Goal: Information Seeking & Learning: Find specific fact

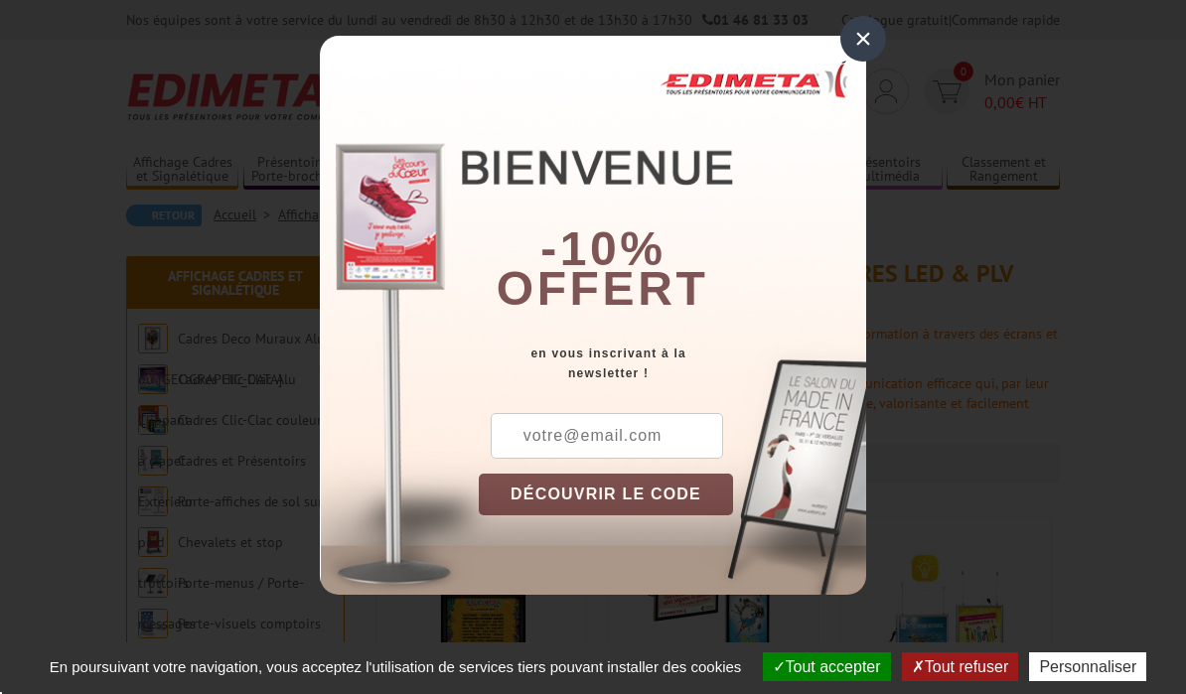
click at [868, 42] on div "×" at bounding box center [863, 39] width 46 height 46
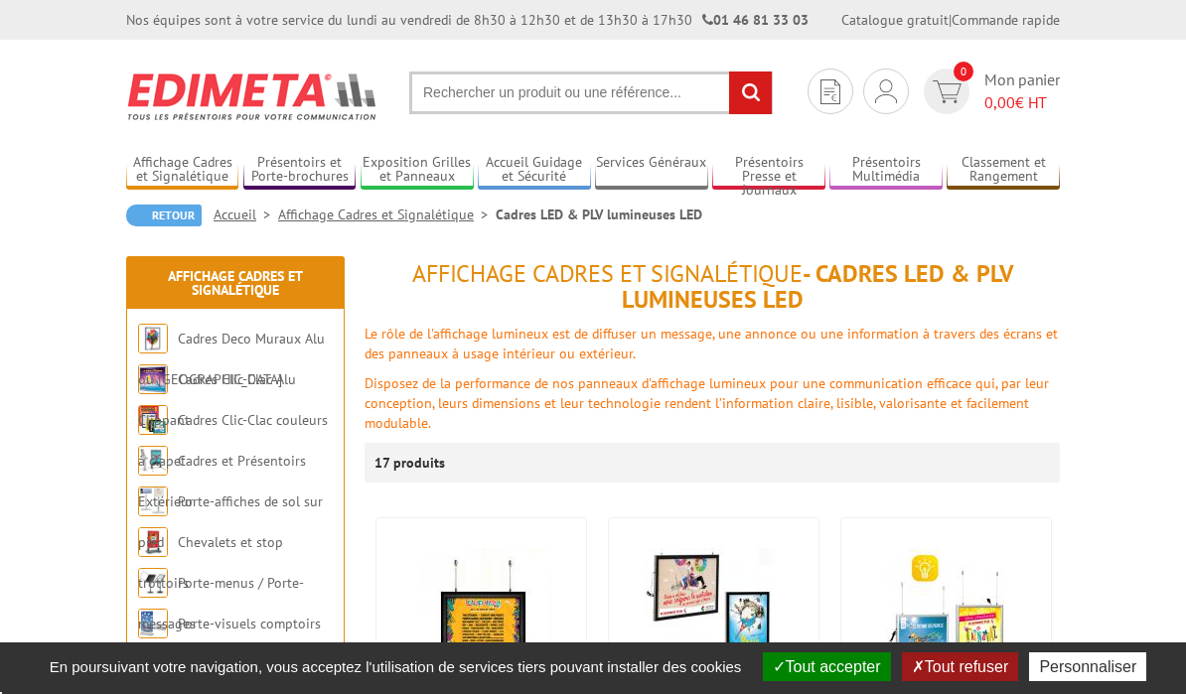
click at [625, 84] on input "text" at bounding box center [590, 93] width 363 height 43
type input "Écran nissan terano"
click at [749, 91] on input "rechercher" at bounding box center [750, 93] width 43 height 43
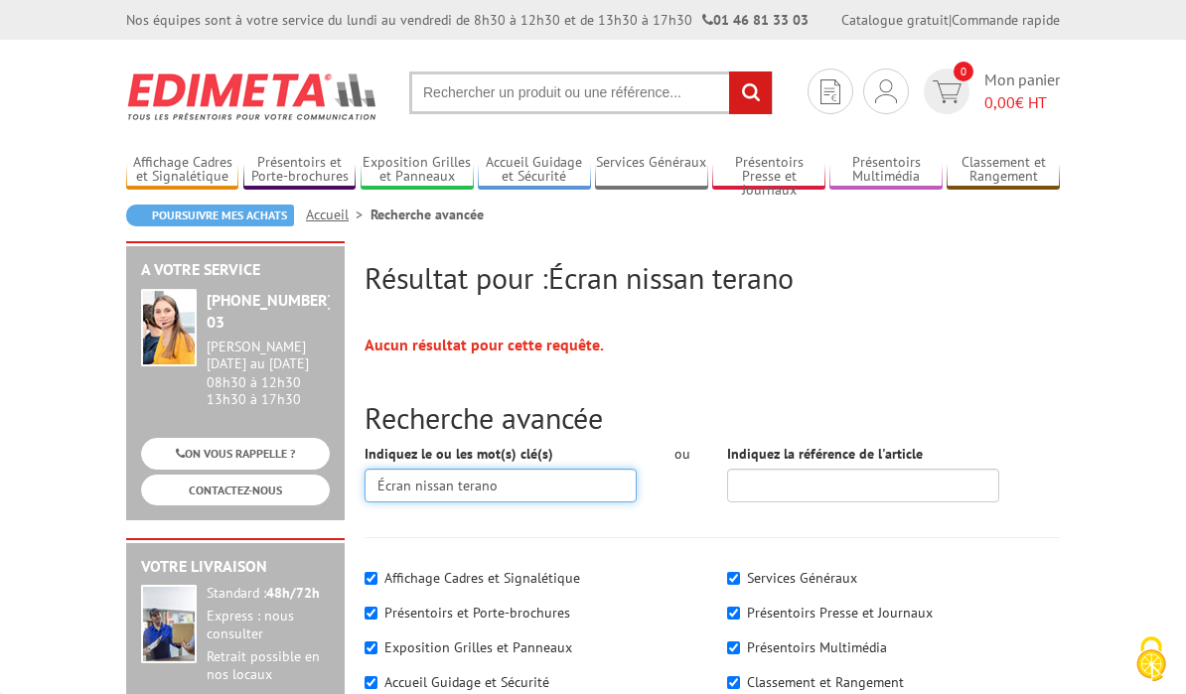
click at [408, 478] on input "Écran nissan terano" at bounding box center [500, 486] width 272 height 34
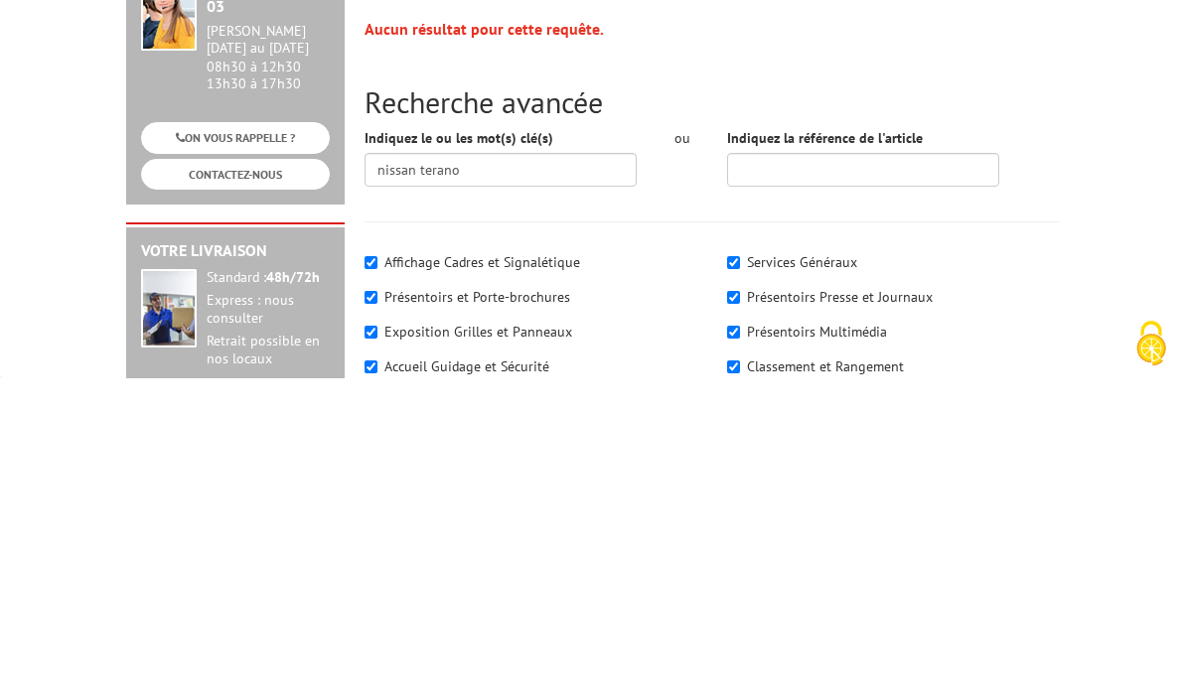
scroll to position [316, 0]
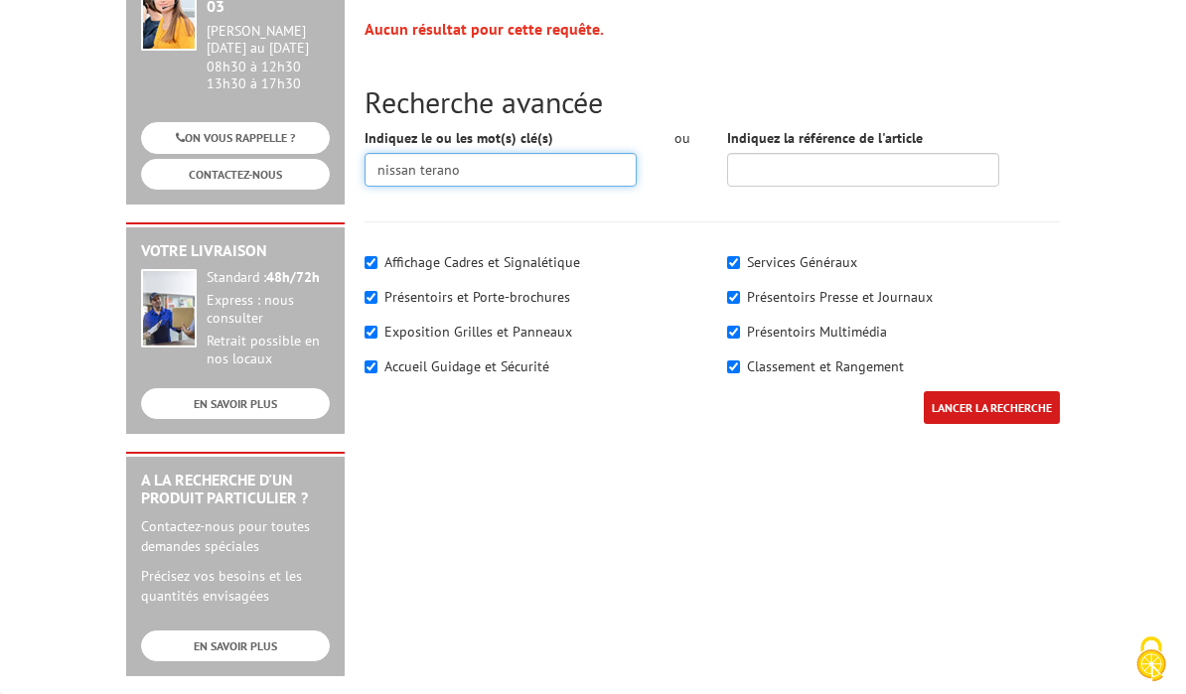
type input "nissan terano"
click at [1004, 399] on input "LANCER LA RECHERCHE" at bounding box center [992, 407] width 136 height 33
